Goal: Information Seeking & Learning: Understand process/instructions

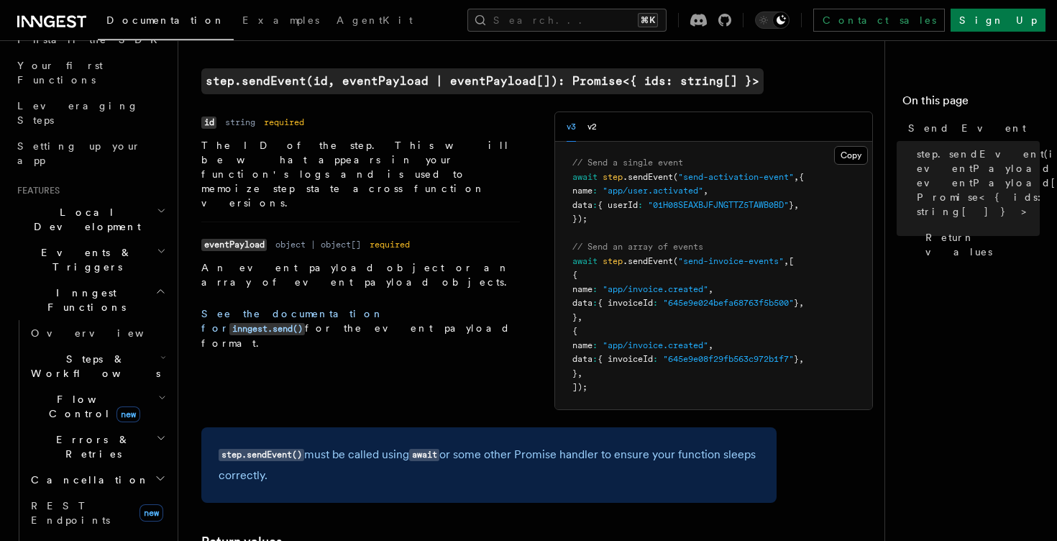
scroll to position [178, 0]
click at [142, 242] on h2 "Events & Triggers" at bounding box center [90, 262] width 157 height 40
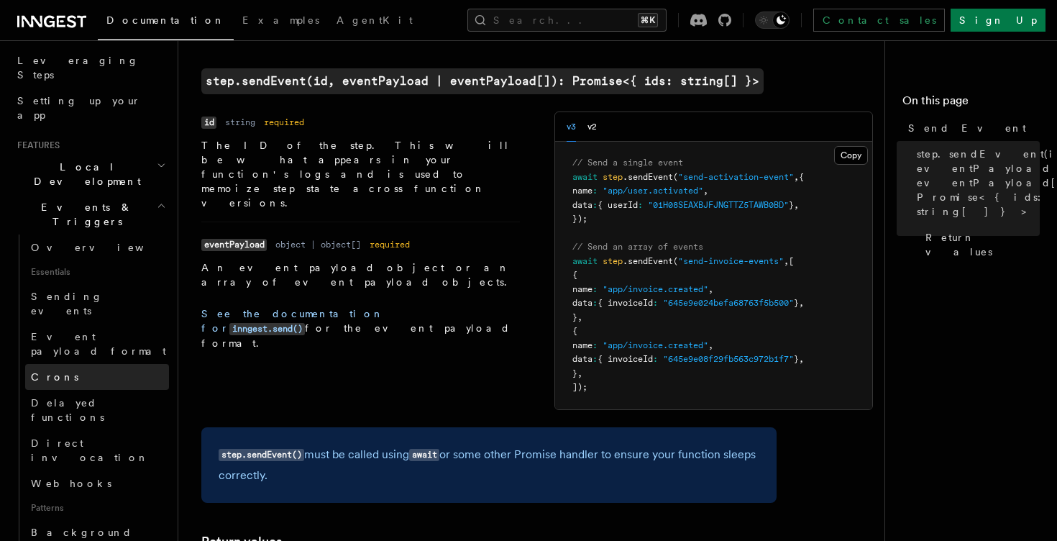
scroll to position [237, 0]
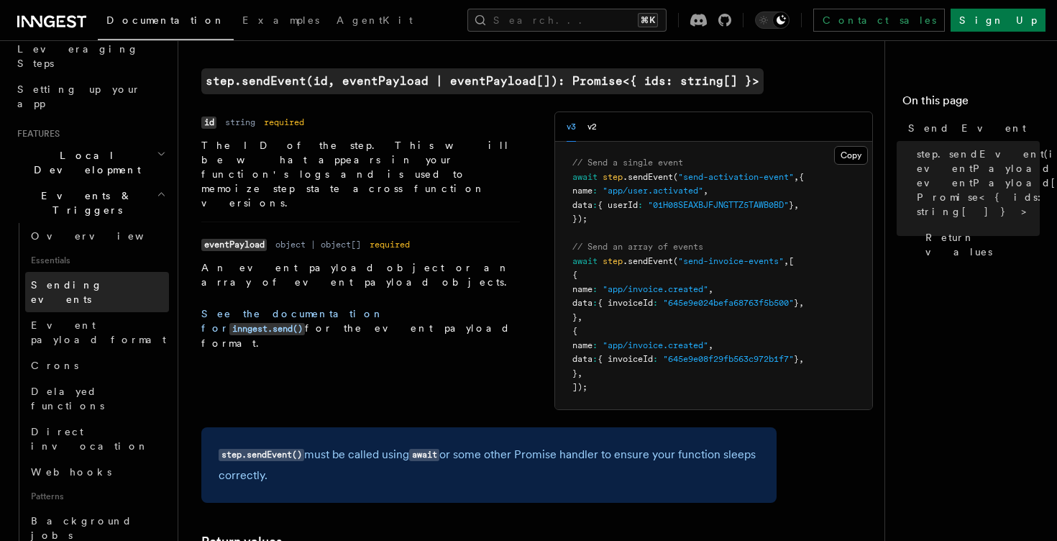
click at [119, 272] on link "Sending events" at bounding box center [97, 292] width 144 height 40
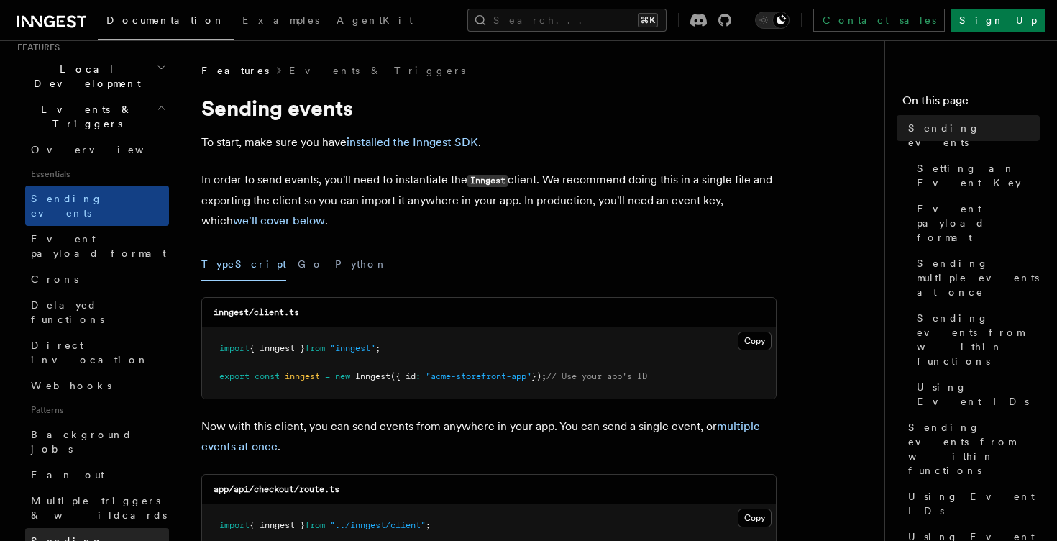
scroll to position [332, 0]
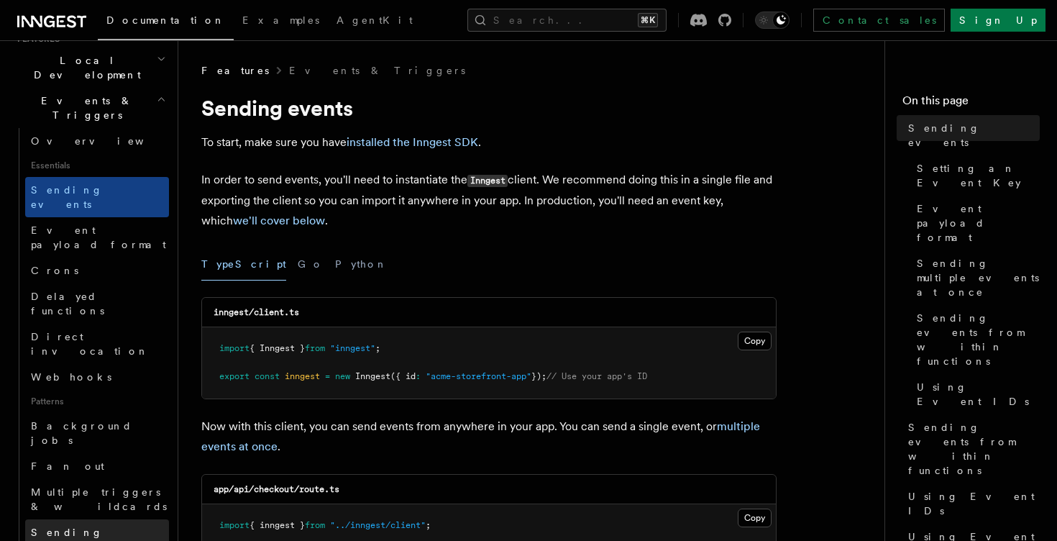
click at [116, 526] on span "Sending events from functions" at bounding box center [84, 546] width 107 height 40
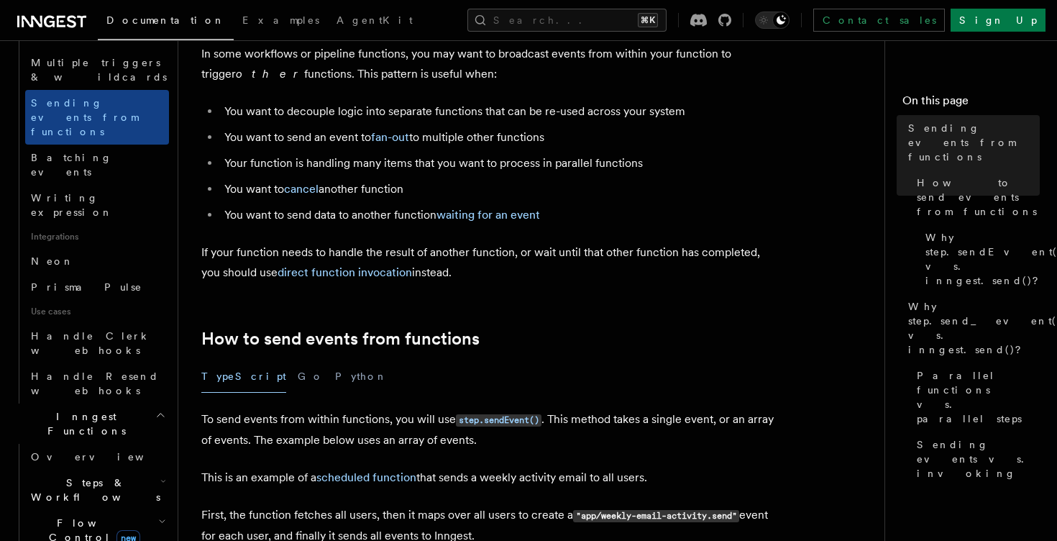
scroll to position [774, 0]
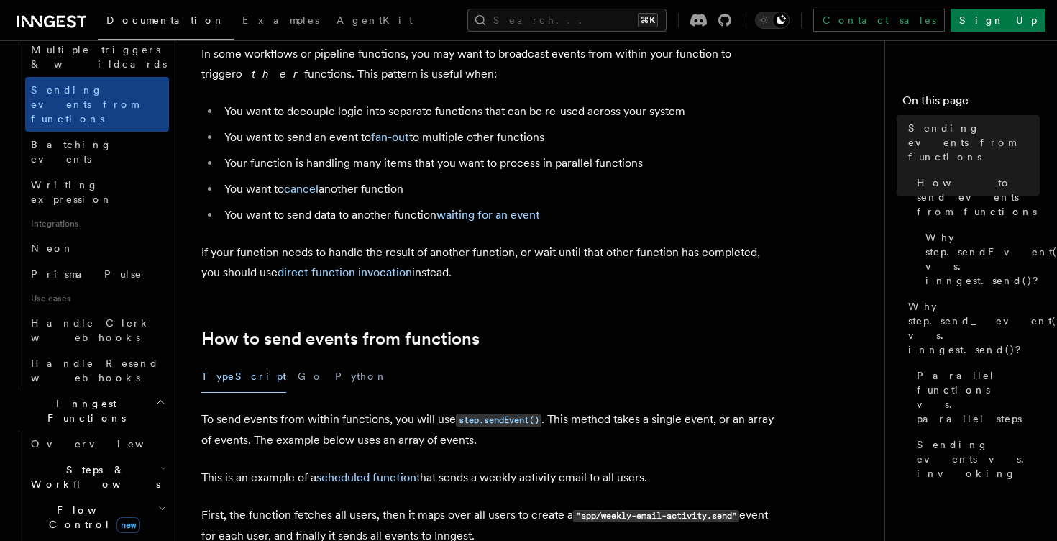
click at [122, 457] on h2 "Steps & Workflows" at bounding box center [97, 477] width 144 height 40
click at [111, 523] on link "Function steps" at bounding box center [104, 536] width 130 height 26
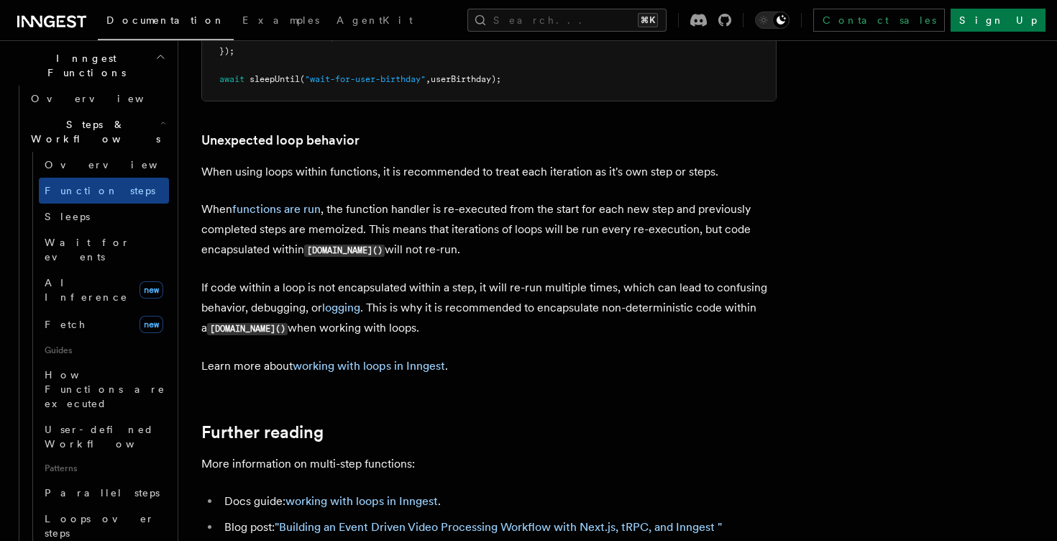
scroll to position [412, 0]
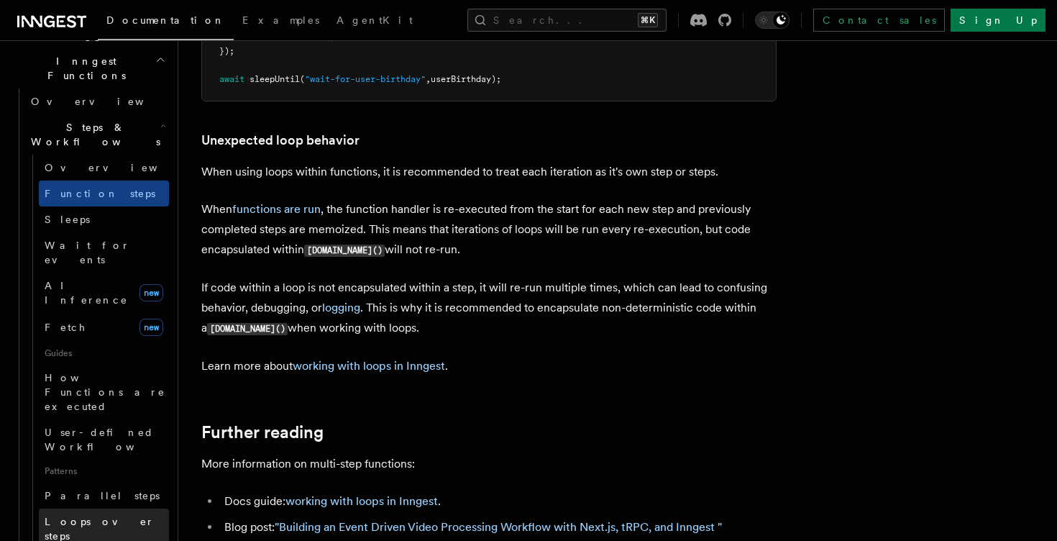
click at [99, 516] on span "Loops over steps" at bounding box center [100, 529] width 110 height 26
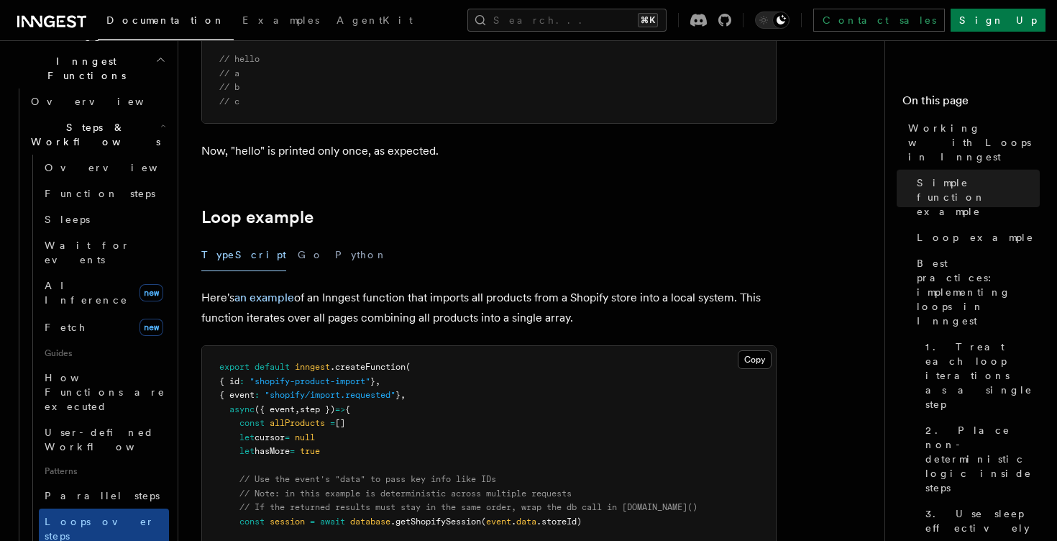
scroll to position [1120, 0]
